Goal: Navigation & Orientation: Understand site structure

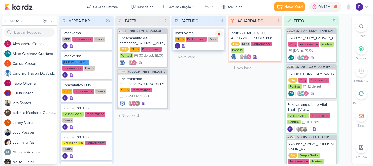
scroll to position [65, 0]
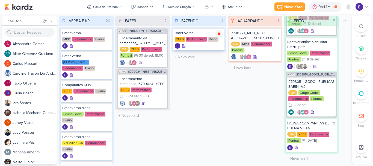
click at [222, 36] on div at bounding box center [219, 34] width 8 height 8
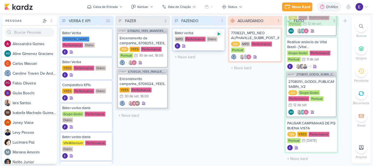
click at [215, 35] on div at bounding box center [219, 34] width 8 height 8
click at [220, 33] on icon at bounding box center [219, 34] width 3 height 3
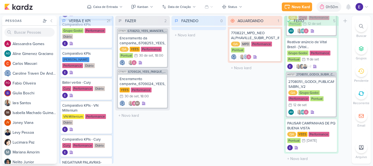
scroll to position [191, 0]
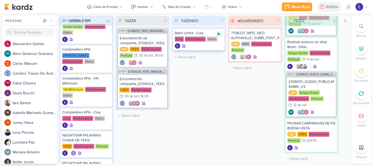
click at [217, 34] on icon at bounding box center [219, 34] width 4 height 4
click at [221, 33] on icon at bounding box center [219, 34] width 3 height 3
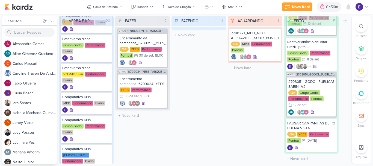
scroll to position [82, 0]
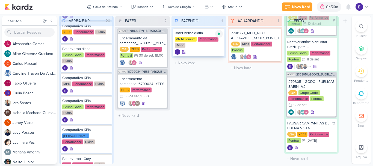
click at [216, 35] on div at bounding box center [219, 34] width 8 height 8
click at [217, 34] on icon at bounding box center [219, 34] width 4 height 4
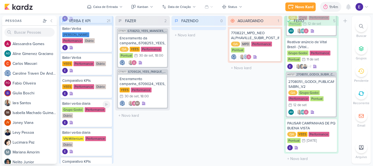
scroll to position [0, 0]
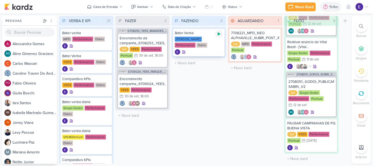
click at [219, 35] on icon at bounding box center [219, 34] width 3 height 3
click at [220, 36] on icon at bounding box center [219, 34] width 4 height 4
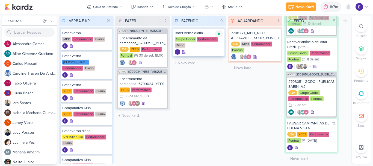
click at [219, 37] on div at bounding box center [219, 34] width 8 height 8
